Goal: Understand site structure: Grasp the organization and layout of the website

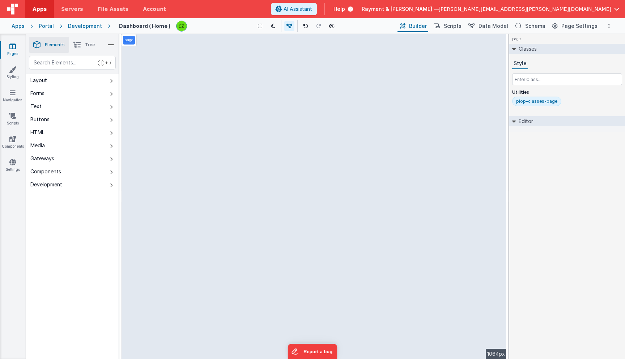
click at [11, 47] on icon at bounding box center [12, 46] width 7 height 7
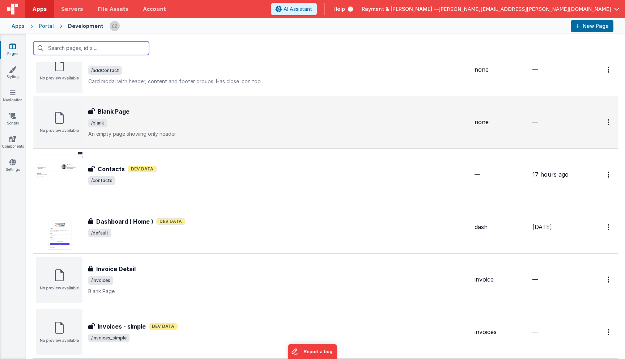
scroll to position [85, 0]
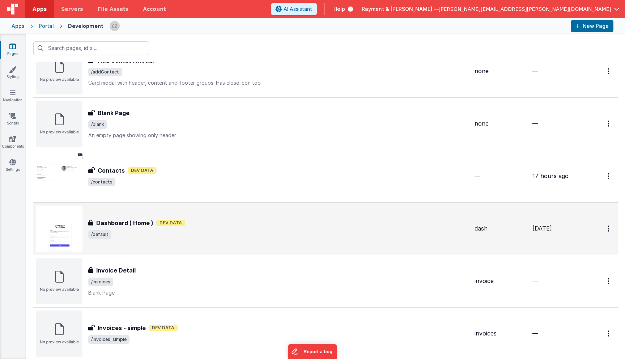
click at [211, 226] on div "Dashboard ( Home ) Dev Data" at bounding box center [278, 222] width 380 height 9
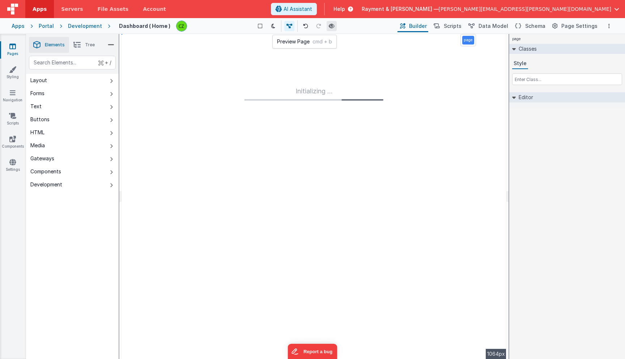
click at [331, 26] on icon at bounding box center [332, 25] width 6 height 5
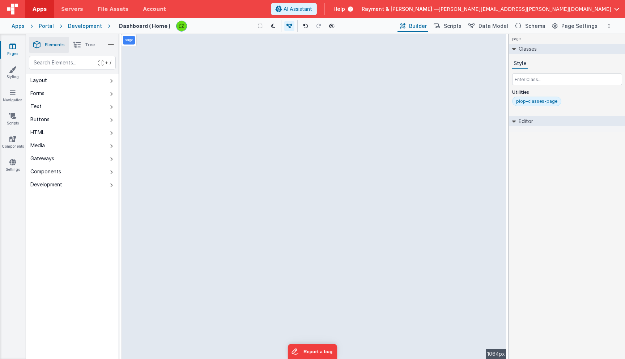
click at [12, 42] on div "Pages Styling Navigation Scripts Components Settings" at bounding box center [13, 196] width 26 height 325
click at [12, 46] on icon at bounding box center [12, 46] width 7 height 7
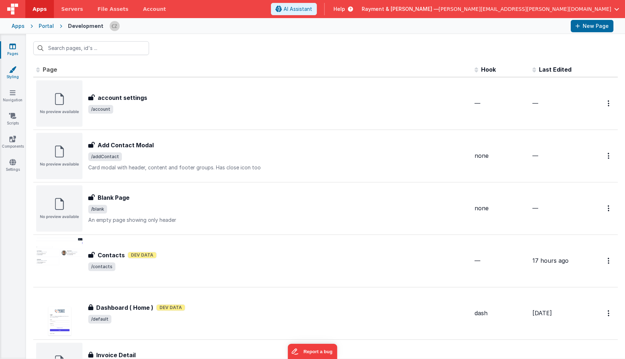
click at [13, 70] on icon at bounding box center [12, 69] width 7 height 7
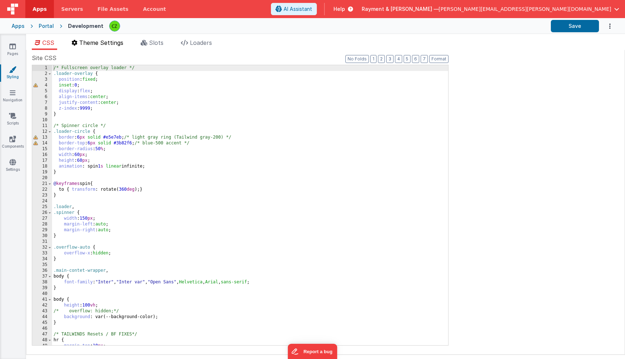
click at [109, 39] on span "Theme Settings" at bounding box center [101, 42] width 44 height 7
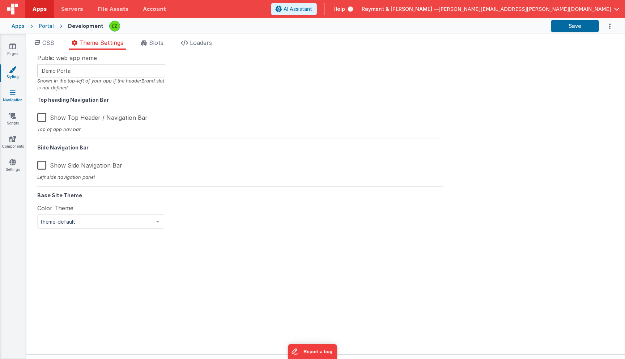
click at [12, 94] on icon at bounding box center [13, 92] width 6 height 7
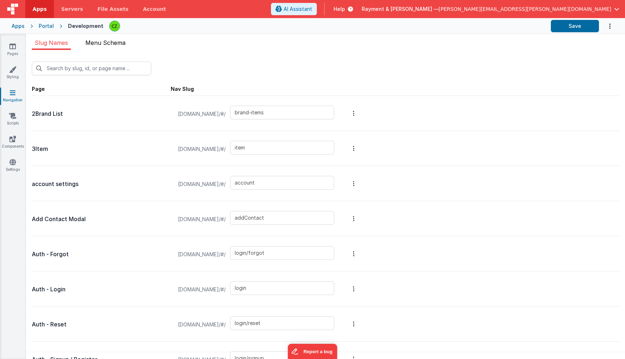
click at [99, 41] on span "Menu Schema" at bounding box center [105, 42] width 40 height 7
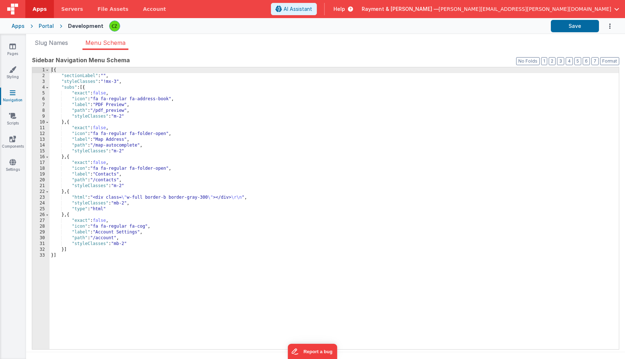
scroll to position [6, 0]
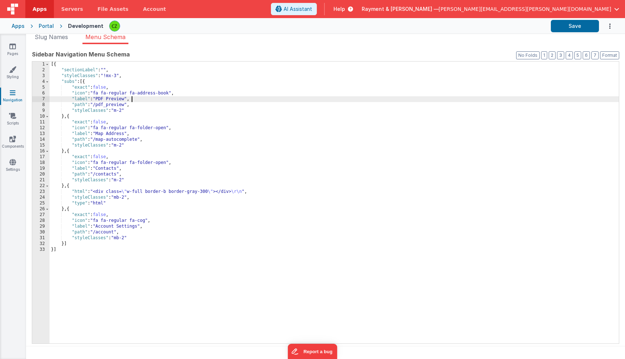
click at [135, 102] on div "[{ "sectionLabel" : "" , "styleClasses" : "!mx-3" , "subs" : [{ "exact" : false…" at bounding box center [334, 207] width 569 height 293
drag, startPoint x: 130, startPoint y: 99, endPoint x: 94, endPoint y: 99, distance: 35.8
click at [94, 99] on div "[{ "sectionLabel" : "" , "styleClasses" : "!mx-3" , "subs" : [{ "exact" : false…" at bounding box center [334, 207] width 569 height 293
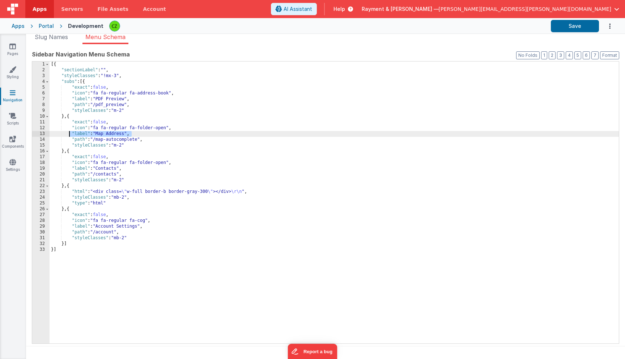
drag, startPoint x: 130, startPoint y: 133, endPoint x: 70, endPoint y: 131, distance: 60.0
click at [70, 131] on div "[{ "sectionLabel" : "" , "styleClasses" : "!mx-3" , "subs" : [{ "exact" : false…" at bounding box center [334, 207] width 569 height 293
click at [82, 249] on div "[{ "sectionLabel" : "" , "styleClasses" : "!mx-3" , "subs" : [{ "exact" : false…" at bounding box center [334, 207] width 569 height 293
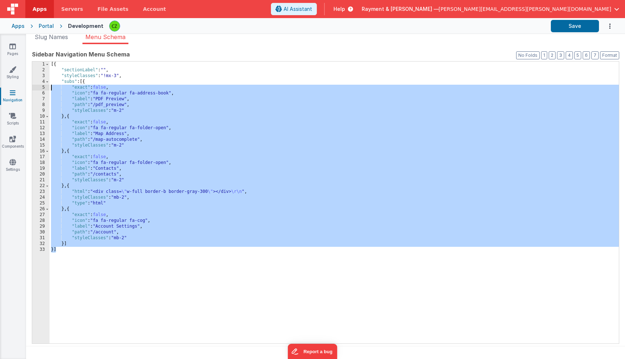
drag, startPoint x: 87, startPoint y: 251, endPoint x: 47, endPoint y: 45, distance: 209.9
click at [43, 50] on div "New Slug Page Nav Slug 2Brand List [DOMAIN_NAME]/#/ brand-items 3Item [DOMAIN_N…" at bounding box center [325, 200] width 598 height 313
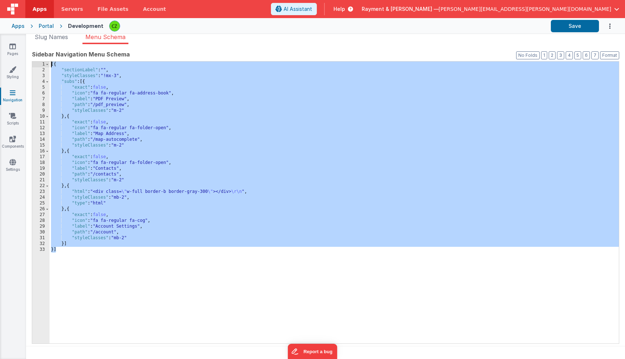
click at [72, 82] on div "[{ "sectionLabel" : "" , "styleClasses" : "!mx-3" , "subs" : [{ "exact" : false…" at bounding box center [334, 207] width 569 height 293
